Goal: Feedback & Contribution: Leave review/rating

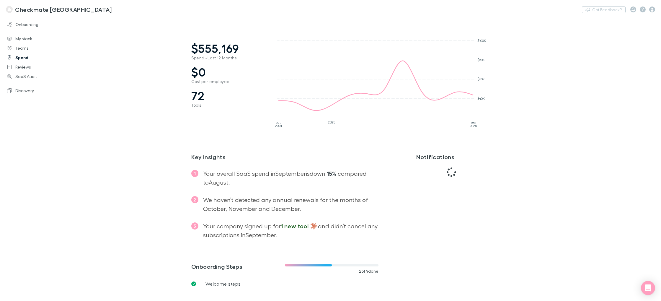
click at [21, 58] on link "Spend" at bounding box center [39, 57] width 76 height 9
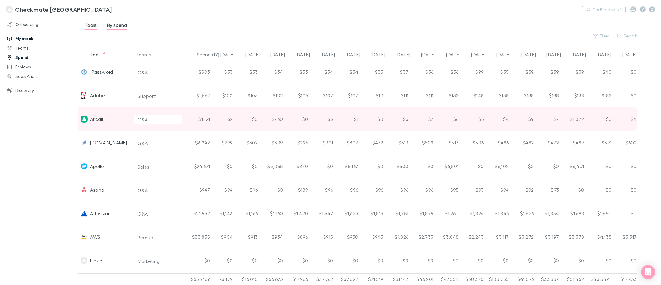
scroll to position [0, 35]
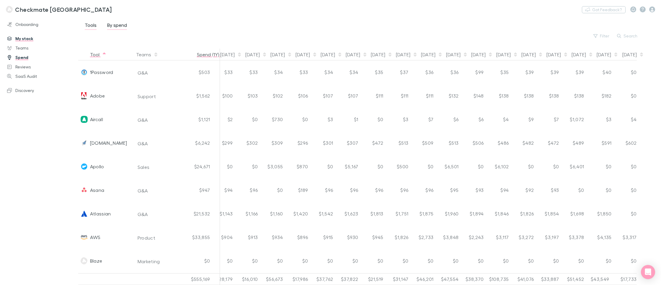
click at [204, 54] on button "Spend (1Y)" at bounding box center [211, 55] width 29 height 12
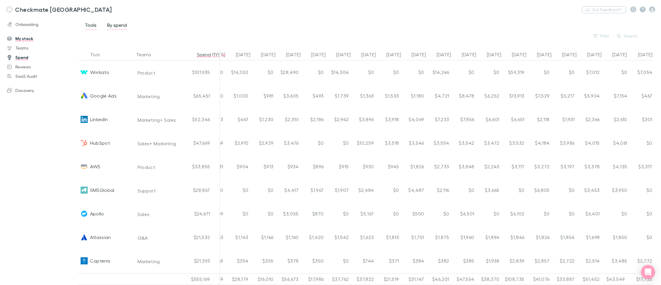
scroll to position [0, 0]
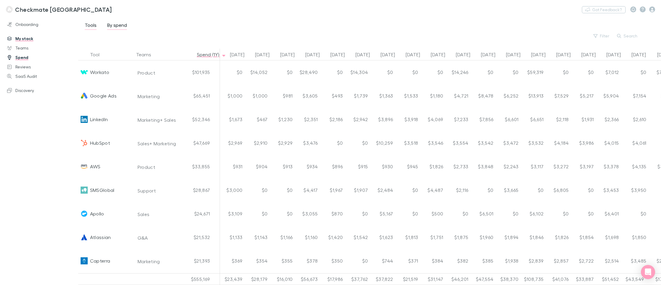
click at [210, 29] on div "Tools By spend Filter Search" at bounding box center [367, 30] width 567 height 18
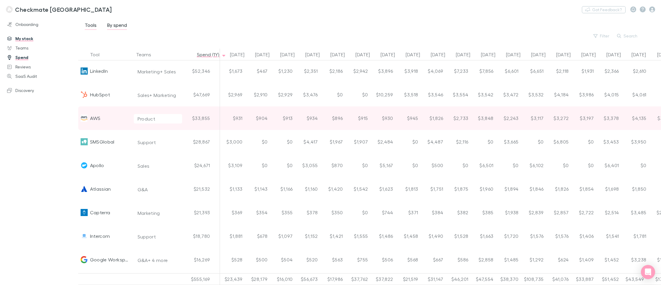
scroll to position [48, 0]
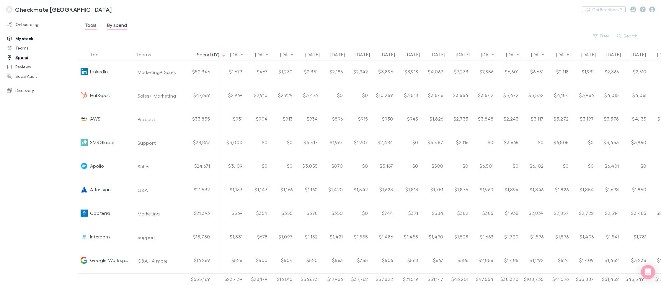
click at [194, 27] on div "Tools By spend Filter Search" at bounding box center [367, 30] width 567 height 18
click at [26, 66] on link "Reviews" at bounding box center [39, 66] width 76 height 9
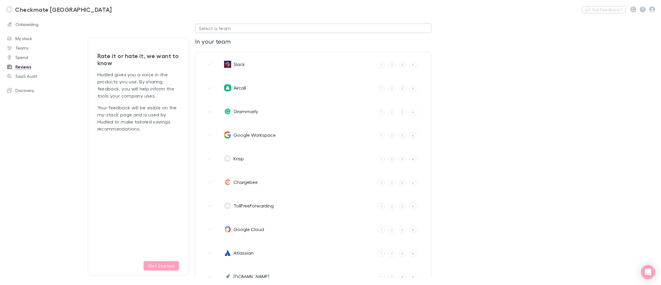
click at [277, 28] on div "Select a team" at bounding box center [313, 28] width 228 height 7
click at [217, 100] on li "Marketing" at bounding box center [246, 101] width 103 height 9
type input "Marketing"
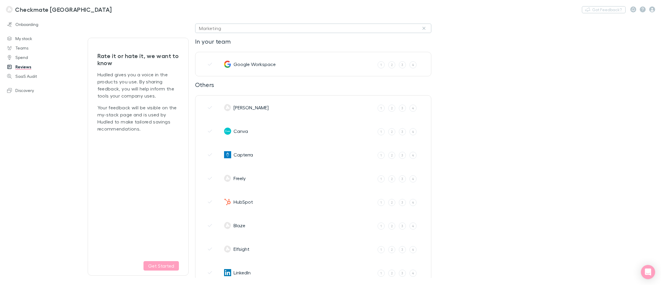
click at [214, 29] on div "Marketing" at bounding box center [210, 28] width 22 height 7
click at [213, 65] on li "Sales" at bounding box center [246, 63] width 103 height 9
type input "Sales"
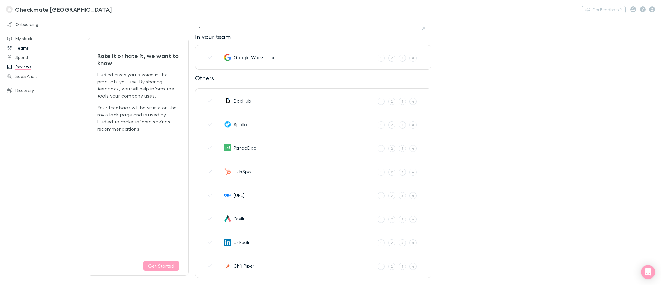
click at [24, 48] on link "Teams" at bounding box center [39, 47] width 76 height 9
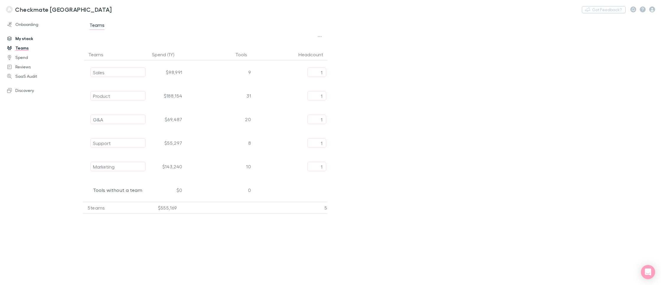
click at [24, 40] on link "My stack" at bounding box center [39, 38] width 76 height 9
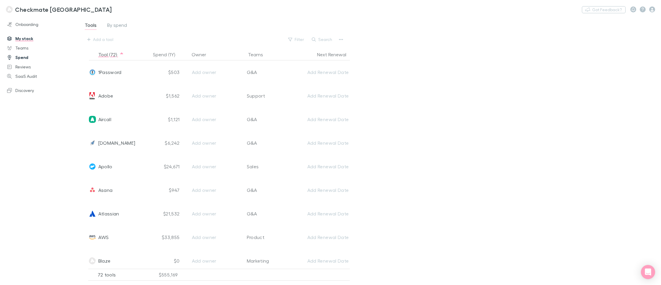
click at [24, 57] on link "Spend" at bounding box center [39, 57] width 76 height 9
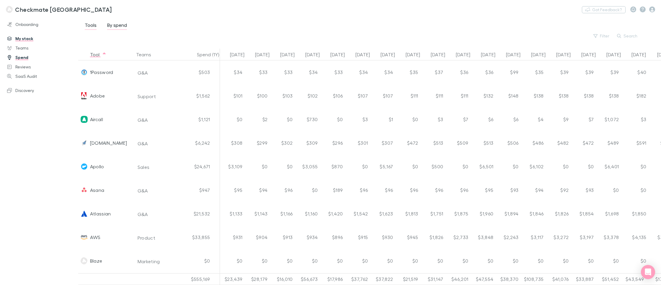
scroll to position [0, 35]
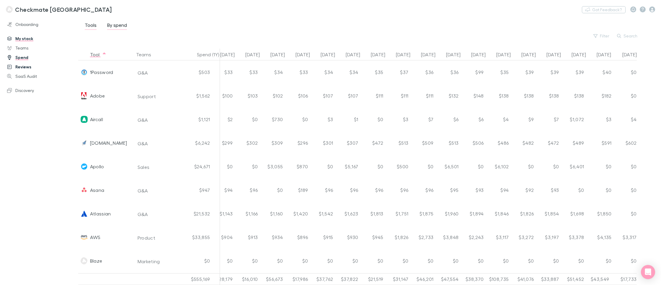
click at [24, 67] on link "Reviews" at bounding box center [39, 66] width 76 height 9
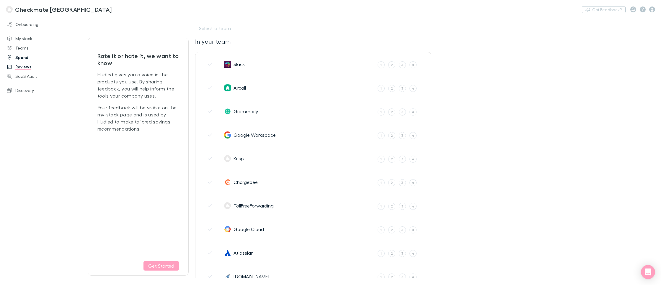
click at [24, 58] on link "Spend" at bounding box center [39, 57] width 76 height 9
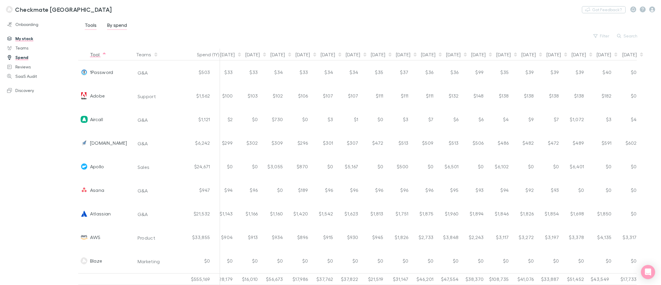
scroll to position [2, 35]
click at [30, 9] on h3 "Checkmate [GEOGRAPHIC_DATA]" at bounding box center [63, 9] width 97 height 7
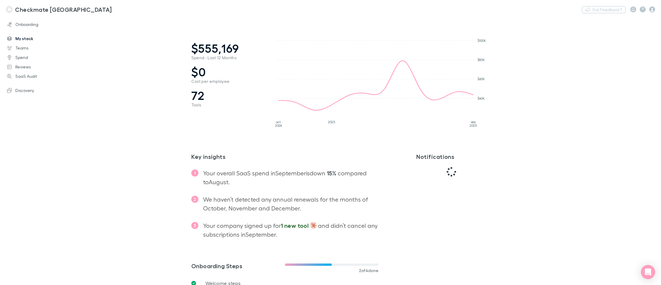
click at [30, 40] on link "My stack" at bounding box center [39, 38] width 76 height 9
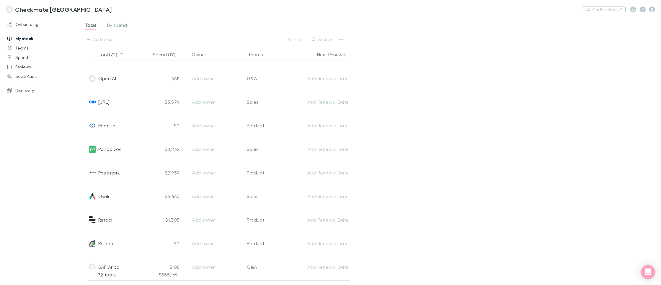
scroll to position [1492, 0]
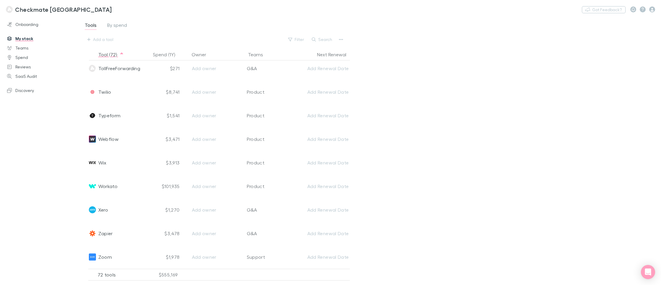
click at [41, 170] on div "Onboarding My stack Teams Spend Reviews SaaS Audit Discovery" at bounding box center [39, 147] width 78 height 257
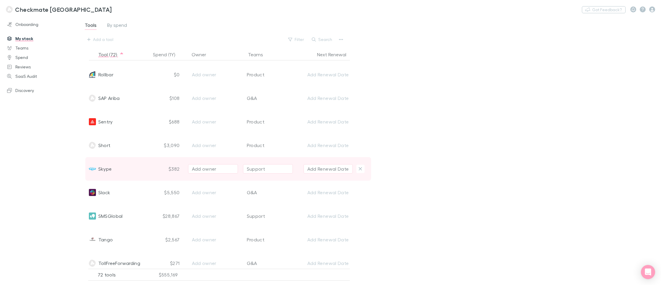
scroll to position [1298, 0]
click at [105, 169] on span "Skype" at bounding box center [105, 168] width 14 height 24
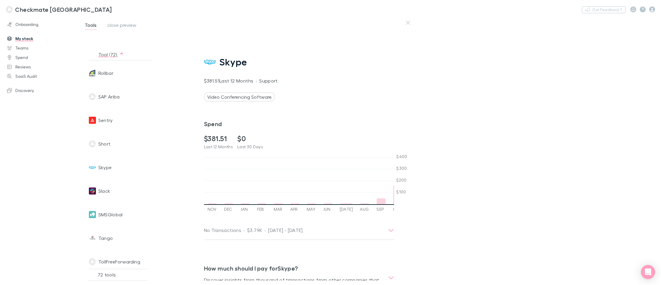
scroll to position [0, 603]
click at [316, 126] on h3 "Spend" at bounding box center [299, 123] width 190 height 7
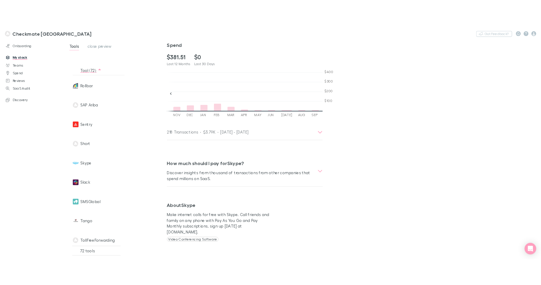
scroll to position [0, 0]
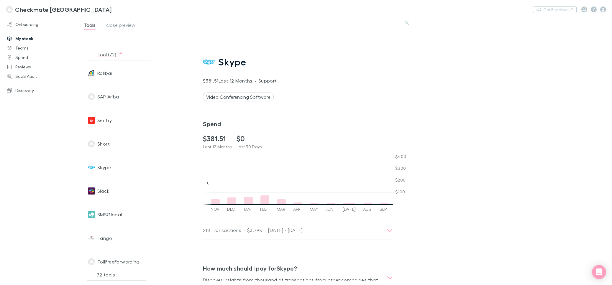
click at [36, 9] on h3 "Checkmate [GEOGRAPHIC_DATA]" at bounding box center [63, 9] width 97 height 7
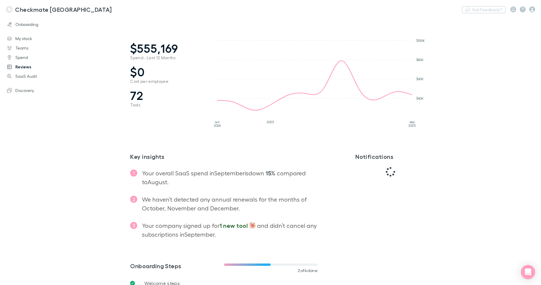
click at [22, 68] on link "Reviews" at bounding box center [38, 66] width 74 height 9
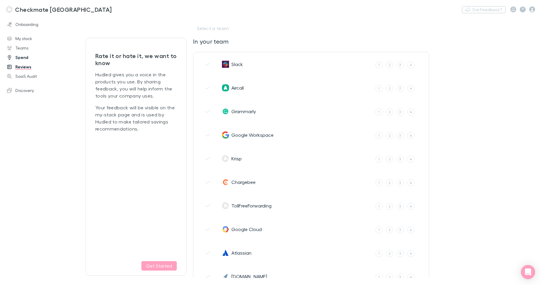
click at [24, 59] on link "Spend" at bounding box center [38, 57] width 74 height 9
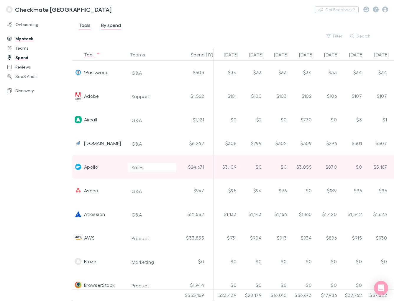
click at [104, 167] on div "Apollo" at bounding box center [98, 167] width 53 height 24
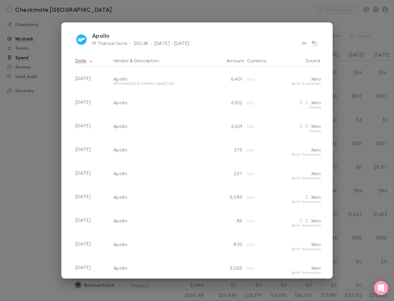
click at [33, 144] on div "Apollo 19 Transactions · $50.6K · [DATE] - [DATE] Date Vendor & Description Amo…" at bounding box center [197, 150] width 394 height 301
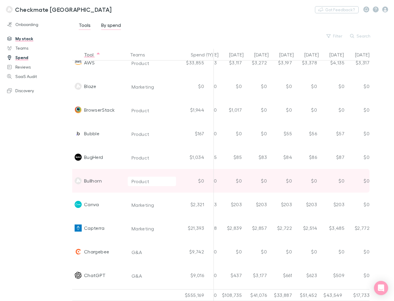
scroll to position [0, 296]
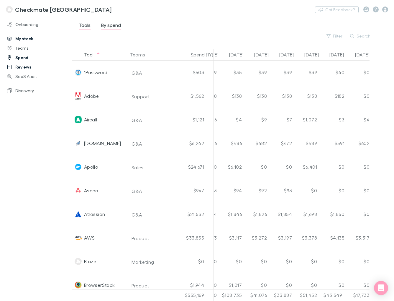
click at [23, 66] on link "Reviews" at bounding box center [36, 66] width 70 height 9
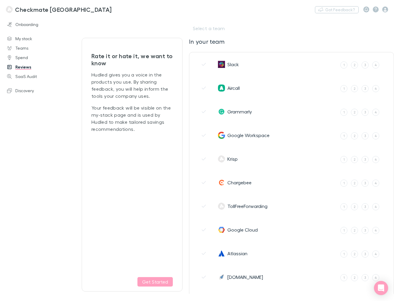
drag, startPoint x: 387, startPoint y: 47, endPoint x: 236, endPoint y: 40, distance: 150.7
click at [384, 46] on div "In your team Slack How often do you use this app? X 1 2 3 4 Never Always Aircal…" at bounding box center [291, 279] width 205 height 492
click at [376, 66] on div "4" at bounding box center [376, 64] width 2 height 5
click at [0, 0] on input "4" at bounding box center [0, 0] width 0 height 0
click at [343, 89] on label "1" at bounding box center [344, 88] width 7 height 7
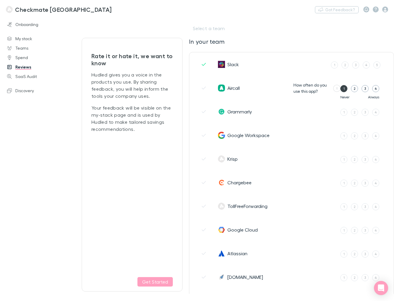
click at [0, 0] on input "1" at bounding box center [0, 0] width 0 height 0
click at [259, 89] on div "Aircall" at bounding box center [256, 87] width 76 height 7
click at [357, 84] on button "No" at bounding box center [357, 83] width 12 height 7
click at [366, 65] on div "4" at bounding box center [366, 64] width 2 height 5
click at [0, 0] on input "4" at bounding box center [0, 0] width 0 height 0
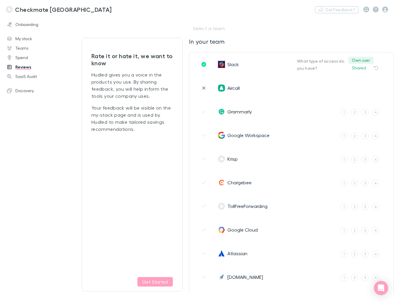
click at [367, 61] on button "Own user" at bounding box center [361, 60] width 25 height 7
click at [346, 114] on label "1" at bounding box center [344, 112] width 7 height 7
click at [0, 0] on input "1" at bounding box center [0, 0] width 0 height 0
click at [371, 107] on button "Yes" at bounding box center [370, 107] width 14 height 7
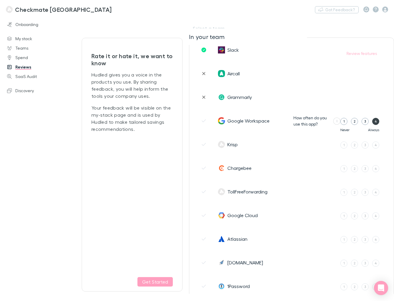
click at [377, 122] on div "4" at bounding box center [376, 121] width 2 height 5
click at [0, 0] on input "4" at bounding box center [0, 0] width 0 height 0
click at [376, 123] on label "5" at bounding box center [377, 121] width 7 height 7
click at [0, 0] on input "5" at bounding box center [0, 0] width 0 height 0
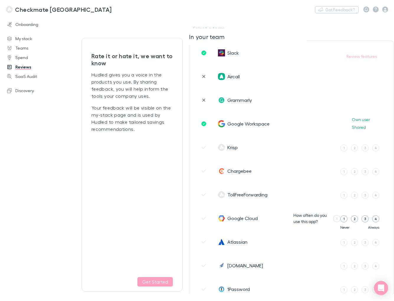
scroll to position [10, 0]
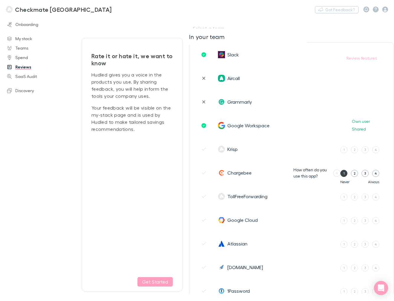
click at [346, 174] on label "1" at bounding box center [344, 173] width 7 height 7
click at [0, 0] on input "1" at bounding box center [0, 0] width 0 height 0
click at [358, 169] on button "No" at bounding box center [357, 168] width 12 height 7
click at [345, 150] on label "1" at bounding box center [344, 149] width 7 height 7
click at [0, 0] on input "1" at bounding box center [0, 0] width 0 height 0
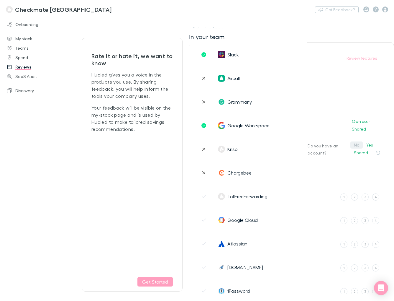
click at [357, 146] on button "No" at bounding box center [357, 144] width 12 height 7
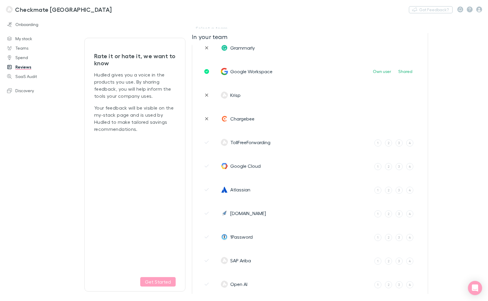
scroll to position [73, 0]
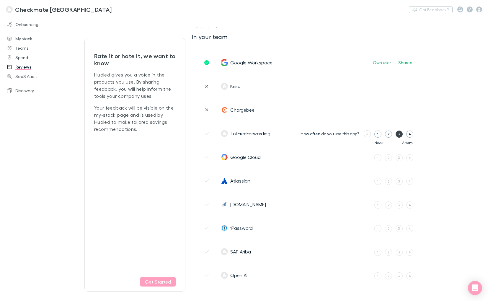
click at [399, 135] on div "3" at bounding box center [399, 133] width 2 height 5
click at [0, 0] on input "3" at bounding box center [0, 0] width 0 height 0
click at [402, 134] on label "4" at bounding box center [400, 133] width 7 height 7
click at [0, 0] on input "4" at bounding box center [0, 0] width 0 height 0
click at [386, 135] on button "Own user" at bounding box center [381, 133] width 25 height 7
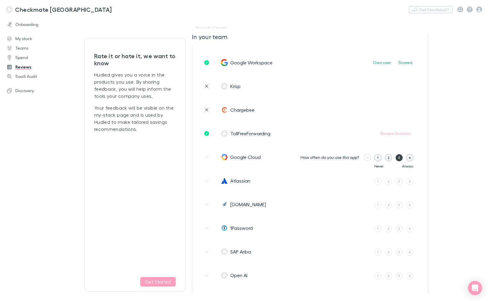
click at [401, 155] on label "3" at bounding box center [399, 157] width 7 height 7
click at [0, 0] on input "3" at bounding box center [0, 0] width 0 height 0
click at [400, 158] on div "4" at bounding box center [400, 157] width 2 height 5
click at [0, 0] on input "4" at bounding box center [0, 0] width 0 height 0
click at [388, 158] on button "Own user" at bounding box center [381, 156] width 25 height 7
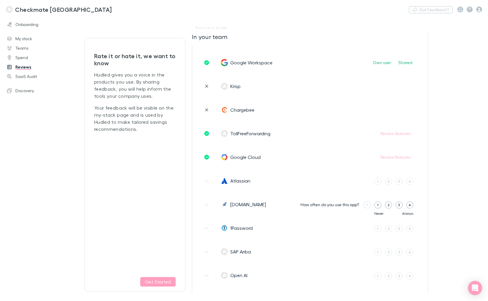
scroll to position [82, 0]
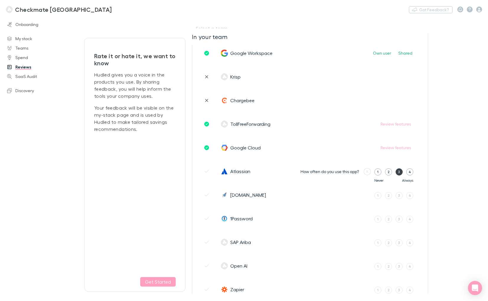
click at [397, 172] on label "3" at bounding box center [399, 171] width 7 height 7
click at [0, 0] on input "3" at bounding box center [0, 0] width 0 height 0
click at [402, 173] on label "4" at bounding box center [400, 171] width 7 height 7
click at [0, 0] on input "4" at bounding box center [0, 0] width 0 height 0
click at [387, 173] on button "Own user" at bounding box center [381, 171] width 25 height 7
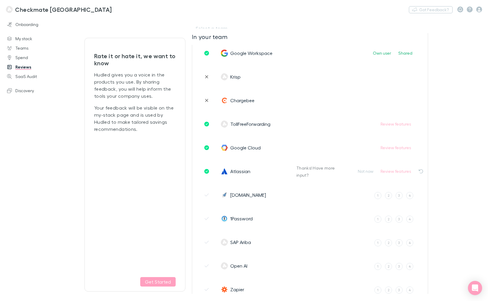
scroll to position [102, 0]
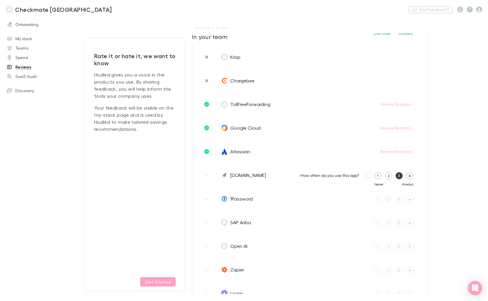
click at [398, 178] on div "3" at bounding box center [399, 175] width 2 height 5
click at [0, 0] on input "3" at bounding box center [0, 0] width 0 height 0
click at [399, 176] on div "4" at bounding box center [400, 175] width 2 height 5
click at [0, 0] on input "4" at bounding box center [0, 0] width 0 height 0
click at [389, 176] on button "Own user" at bounding box center [381, 174] width 25 height 7
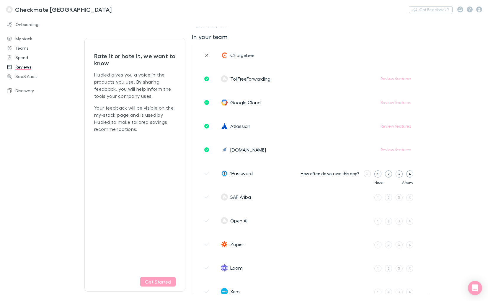
scroll to position [132, 0]
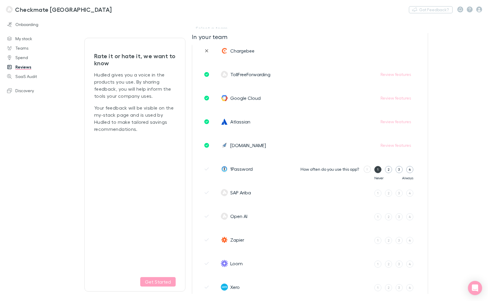
click at [378, 171] on label "1" at bounding box center [377, 169] width 7 height 7
click at [0, 0] on input "1" at bounding box center [0, 0] width 0 height 0
click at [376, 169] on button "No" at bounding box center [375, 168] width 12 height 7
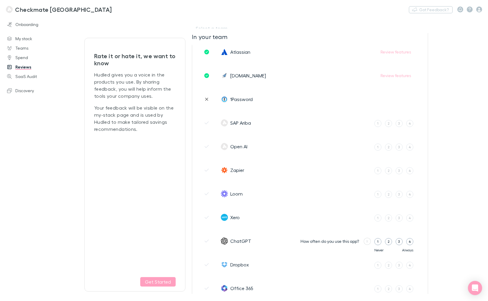
scroll to position [205, 0]
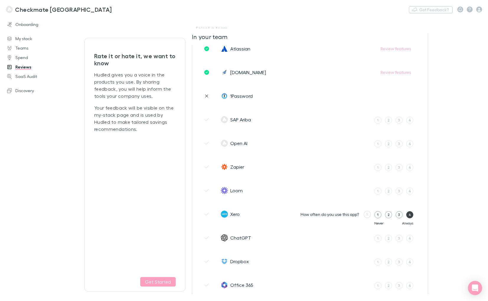
click at [411, 215] on label "4" at bounding box center [409, 214] width 7 height 7
click at [0, 0] on input "4" at bounding box center [0, 0] width 0 height 0
click at [410, 216] on div "5" at bounding box center [411, 214] width 2 height 5
click at [0, 0] on input "5" at bounding box center [0, 0] width 0 height 0
click at [387, 216] on button "Own user" at bounding box center [381, 213] width 25 height 7
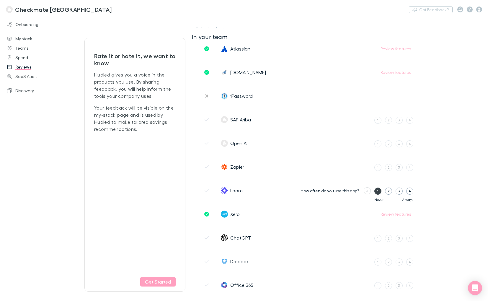
click at [377, 191] on label "1" at bounding box center [377, 190] width 7 height 7
click at [0, 0] on input "1" at bounding box center [0, 0] width 0 height 0
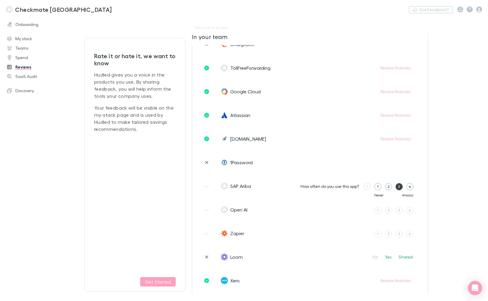
scroll to position [138, 0]
click at [401, 187] on label "3" at bounding box center [399, 187] width 7 height 7
click at [0, 0] on input "3" at bounding box center [0, 0] width 0 height 0
click at [402, 189] on label "4" at bounding box center [400, 187] width 7 height 7
click at [0, 0] on input "4" at bounding box center [0, 0] width 0 height 0
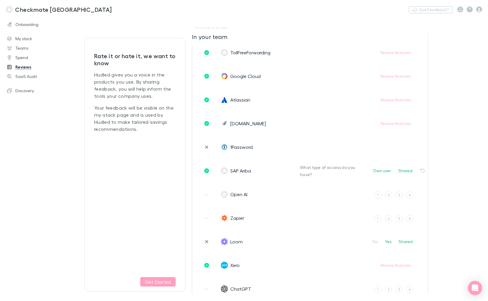
scroll to position [156, 0]
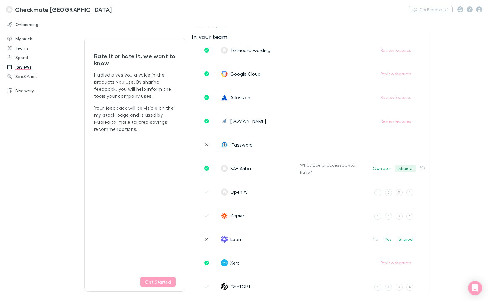
drag, startPoint x: 403, startPoint y: 168, endPoint x: 398, endPoint y: 197, distance: 29.0
click at [403, 168] on button "Shared" at bounding box center [405, 168] width 21 height 7
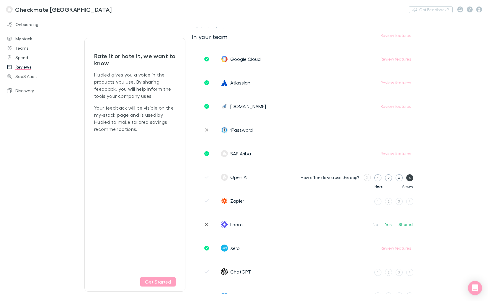
click at [408, 177] on label "4" at bounding box center [409, 177] width 7 height 7
click at [0, 0] on input "4" at bounding box center [0, 0] width 0 height 0
click at [411, 179] on div "5" at bounding box center [411, 177] width 2 height 5
click at [0, 0] on input "5" at bounding box center [0, 0] width 0 height 0
click at [387, 177] on button "Own user" at bounding box center [381, 177] width 25 height 7
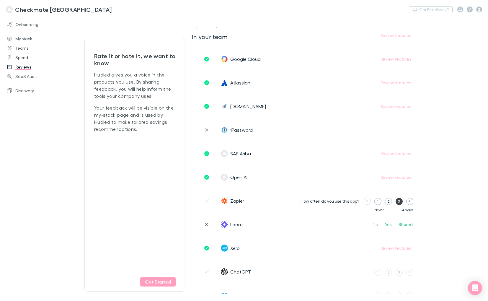
scroll to position [200, 0]
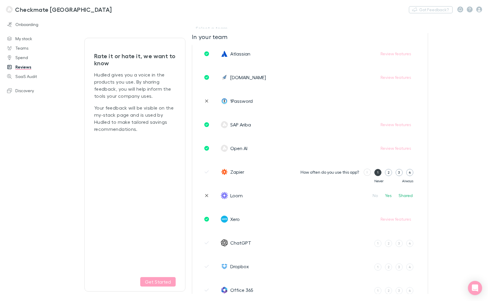
click at [377, 173] on div "1" at bounding box center [377, 172] width 1 height 5
click at [0, 0] on input "1" at bounding box center [0, 0] width 0 height 0
drag, startPoint x: 374, startPoint y: 172, endPoint x: 375, endPoint y: 185, distance: 13.0
click at [374, 172] on button "No" at bounding box center [375, 171] width 12 height 7
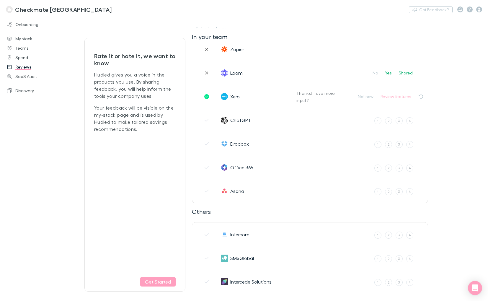
scroll to position [324, 0]
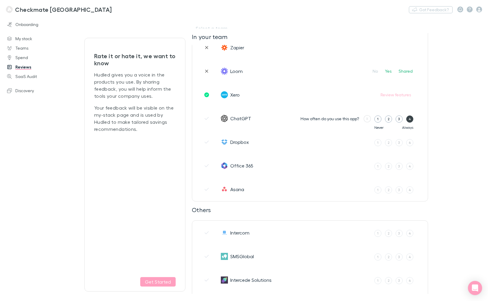
click at [411, 121] on label "4" at bounding box center [409, 118] width 7 height 7
click at [0, 0] on input "4" at bounding box center [0, 0] width 0 height 0
click at [412, 121] on label "5" at bounding box center [410, 118] width 7 height 7
click at [0, 0] on input "5" at bounding box center [0, 0] width 0 height 0
click at [386, 117] on button "Own user" at bounding box center [381, 118] width 25 height 7
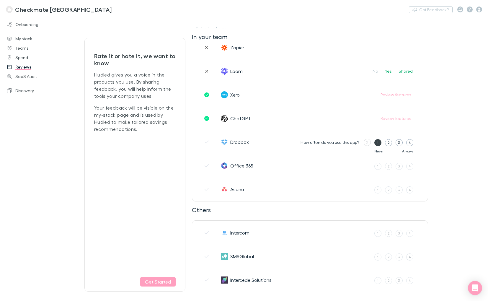
click at [377, 143] on div "1" at bounding box center [377, 142] width 1 height 5
click at [0, 0] on input "1" at bounding box center [0, 0] width 0 height 0
click at [400, 167] on label "3" at bounding box center [399, 166] width 7 height 7
click at [0, 0] on input "3" at bounding box center [0, 0] width 0 height 0
click at [401, 167] on div "4" at bounding box center [400, 166] width 2 height 5
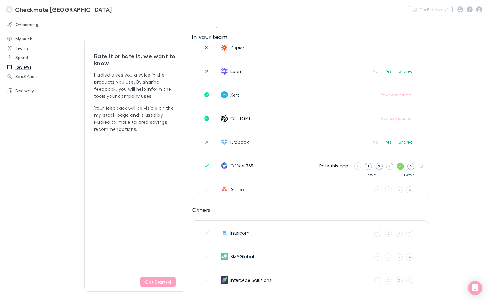
click at [0, 0] on input "4" at bounding box center [0, 0] width 0 height 0
click at [386, 166] on button "Own user" at bounding box center [381, 165] width 25 height 7
click at [375, 143] on button "No" at bounding box center [375, 141] width 12 height 7
click at [380, 191] on label "1" at bounding box center [377, 189] width 7 height 7
click at [0, 0] on input "1" at bounding box center [0, 0] width 0 height 0
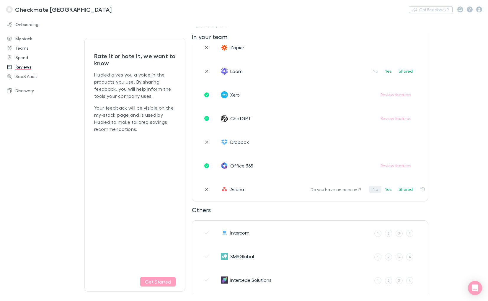
click at [377, 190] on button "No" at bounding box center [375, 189] width 12 height 7
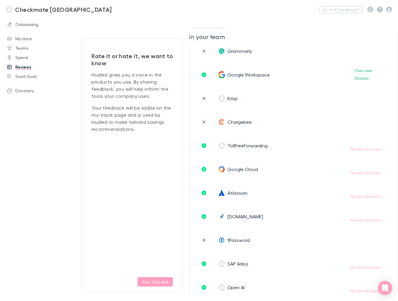
scroll to position [0, 0]
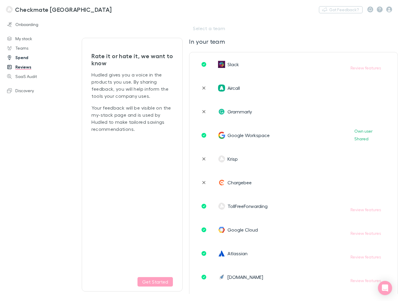
click at [23, 58] on link "Spend" at bounding box center [36, 57] width 70 height 9
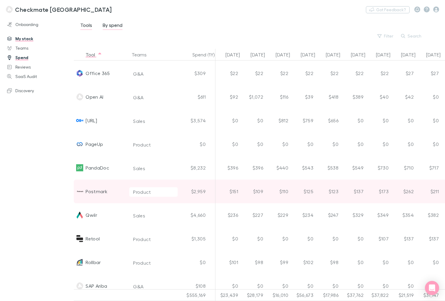
scroll to position [1144, 0]
